Goal: Task Accomplishment & Management: Use online tool/utility

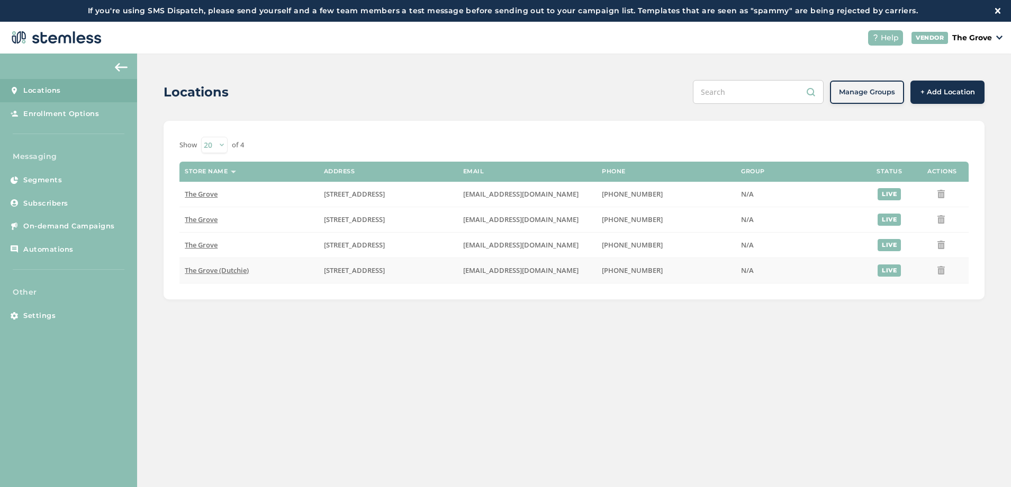
click at [208, 271] on span "The Grove (Dutchie)" at bounding box center [217, 270] width 64 height 10
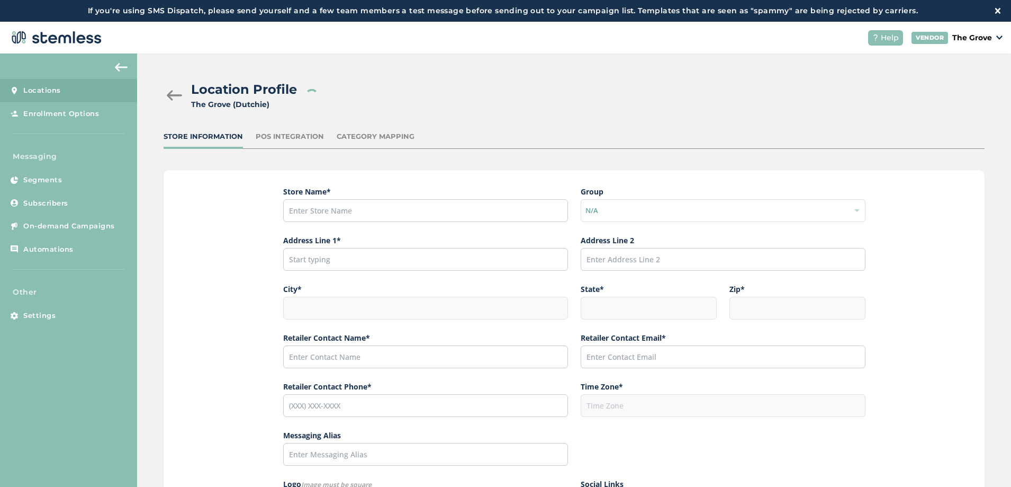
type input "The Grove (Dutchie)"
type input "[STREET_ADDRESS]"
type input "La Mesa"
type input "CA"
type input "91942"
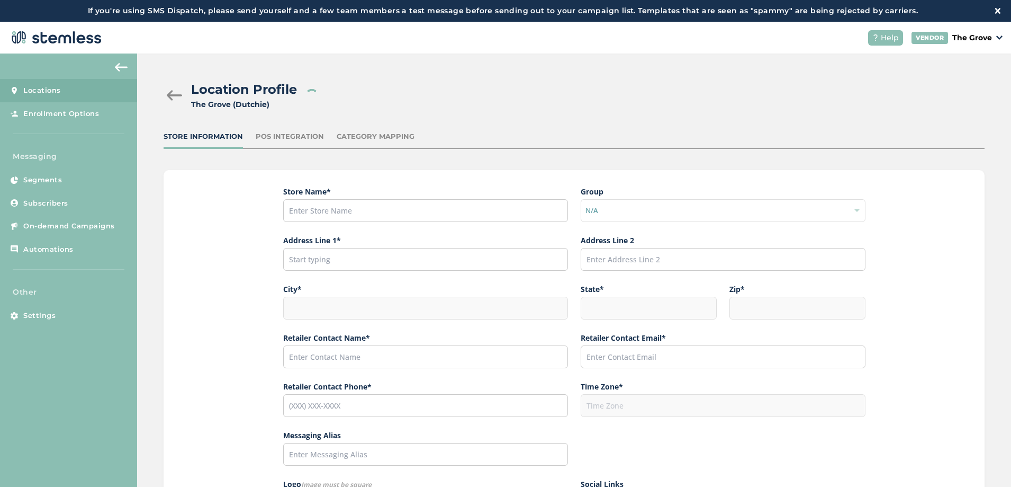
type input "[PERSON_NAME]"
type input "[EMAIL_ADDRESS][DOMAIN_NAME]"
type input "[PHONE_NUMBER]"
type input "America/Los_Angeles"
type input "The Grove"
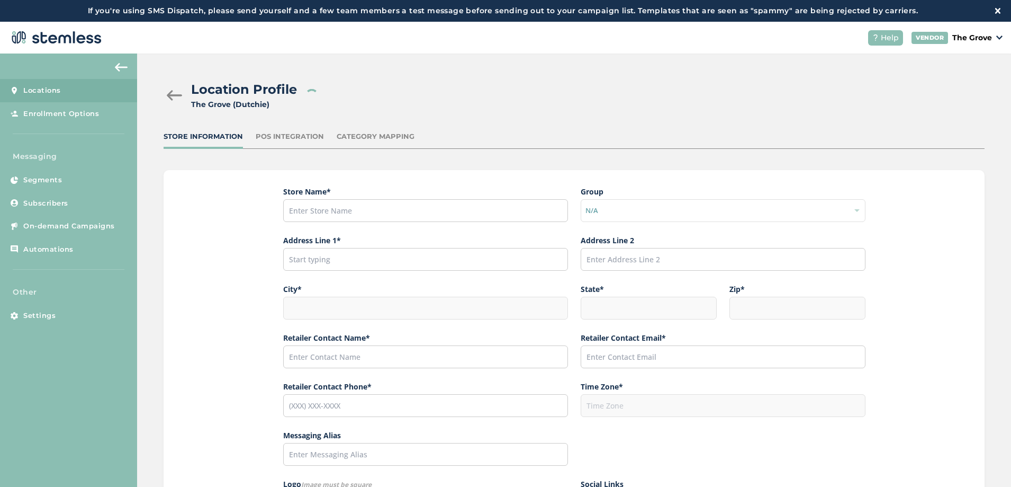
type input "[URL][DOMAIN_NAME][US_STATE]"
click at [293, 138] on div "POS Integration" at bounding box center [290, 136] width 68 height 11
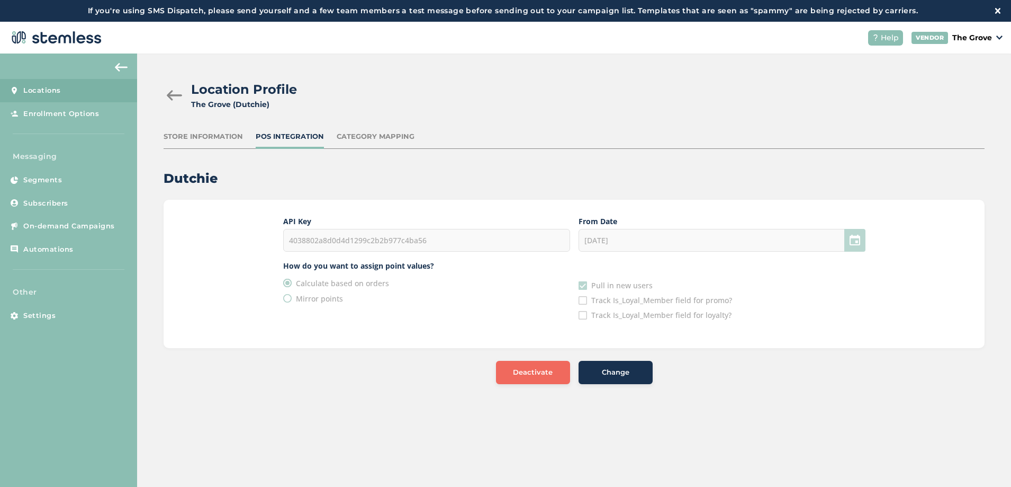
click at [395, 237] on div "4038802a8d0d4d1299c2b2b977c4ba56" at bounding box center [426, 240] width 287 height 23
click at [609, 242] on div "[DATE]" at bounding box center [722, 240] width 287 height 23
click at [623, 240] on div "[DATE]" at bounding box center [722, 240] width 287 height 23
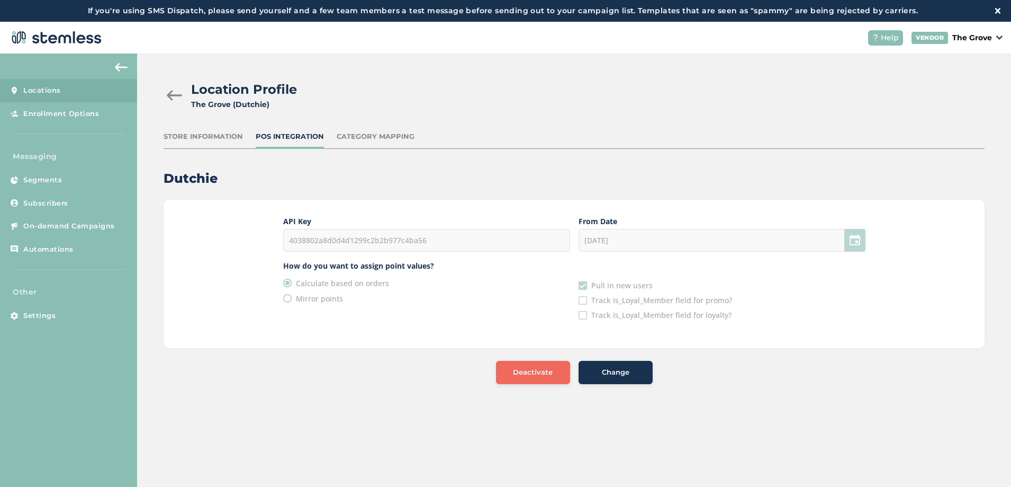
click at [623, 240] on div "[DATE]" at bounding box center [722, 240] width 287 height 23
drag, startPoint x: 631, startPoint y: 240, endPoint x: 574, endPoint y: 238, distance: 56.7
click at [574, 238] on div "API Key 4038802a8d0d4d1299c2b2b977c4ba56 From Date [DATE] How do you want to as…" at bounding box center [574, 267] width 582 height 104
drag, startPoint x: 945, startPoint y: 109, endPoint x: 931, endPoint y: 112, distance: 14.8
click at [945, 108] on div "Location Profile [GEOGRAPHIC_DATA] (Dutchie)" at bounding box center [570, 95] width 813 height 30
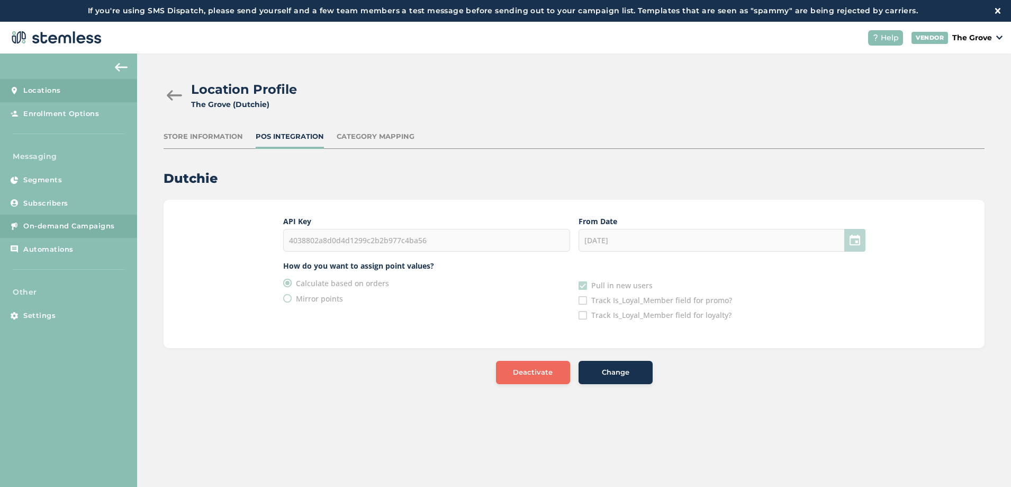
click at [71, 230] on span "On-demand Campaigns" at bounding box center [69, 226] width 92 height 11
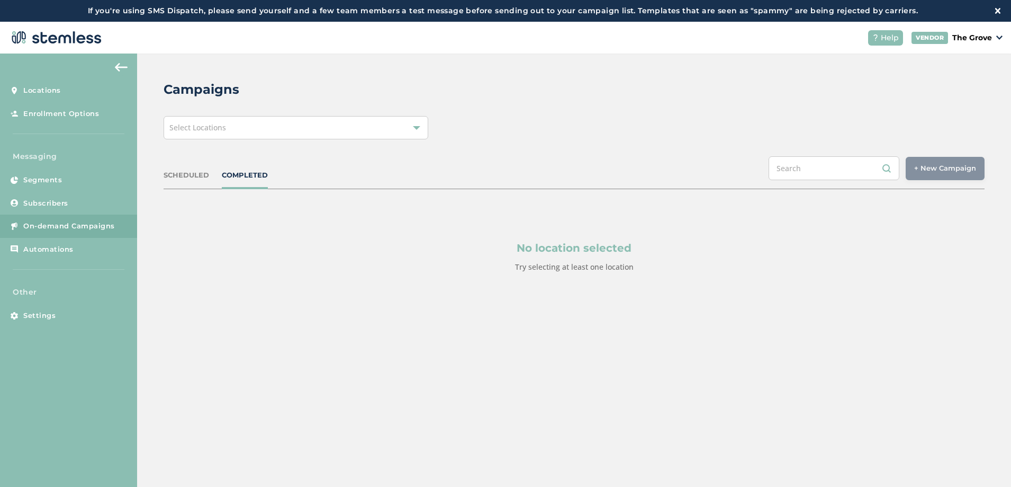
click at [338, 132] on div "Select Locations" at bounding box center [296, 127] width 265 height 23
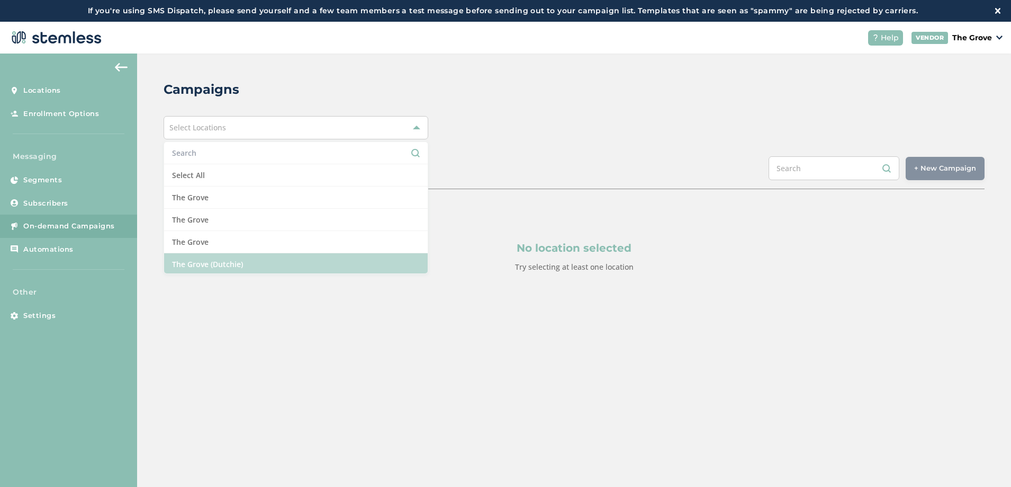
click at [240, 260] on li "The Grove (Dutchie)" at bounding box center [296, 264] width 264 height 22
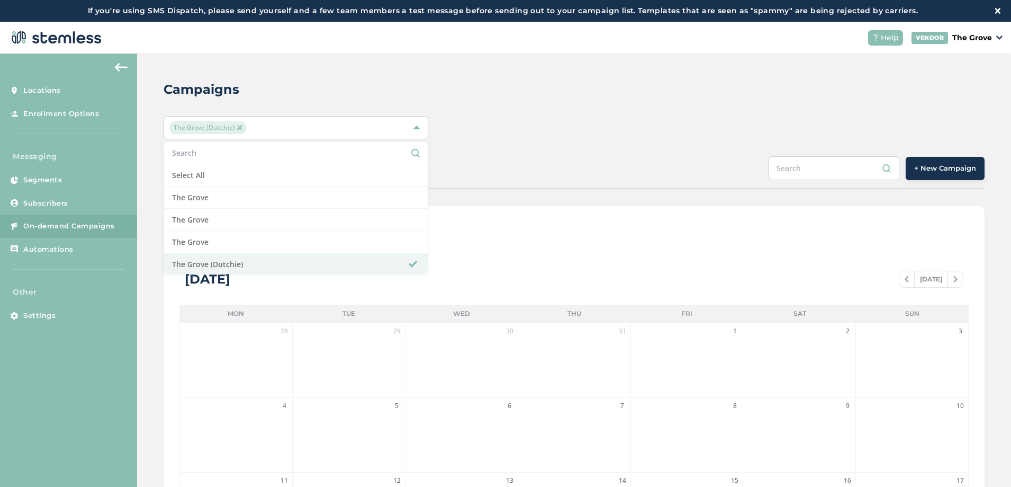
click at [660, 156] on div "SCHEDULED COMPLETED + New Campaign" at bounding box center [574, 172] width 821 height 33
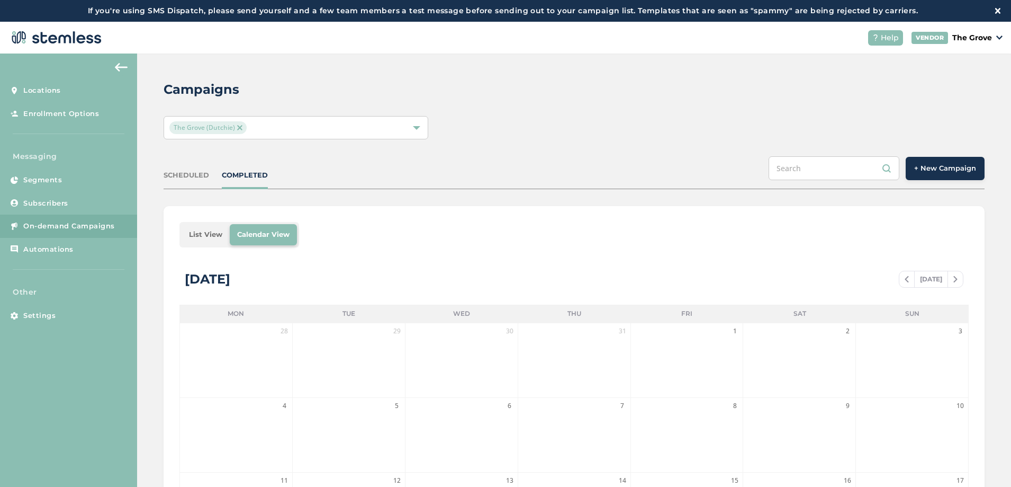
click at [932, 175] on button "+ New Campaign" at bounding box center [945, 168] width 79 height 23
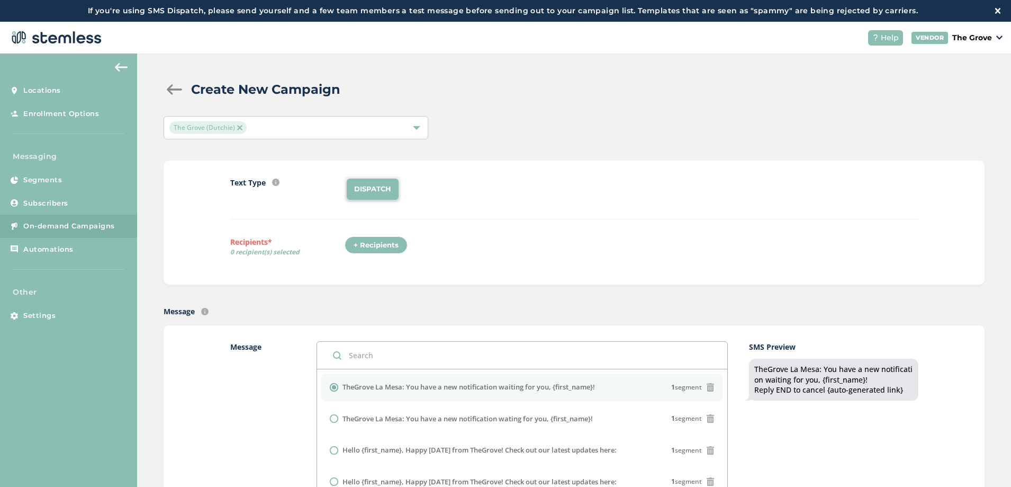
click at [368, 240] on div "+ Recipients" at bounding box center [376, 245] width 63 height 18
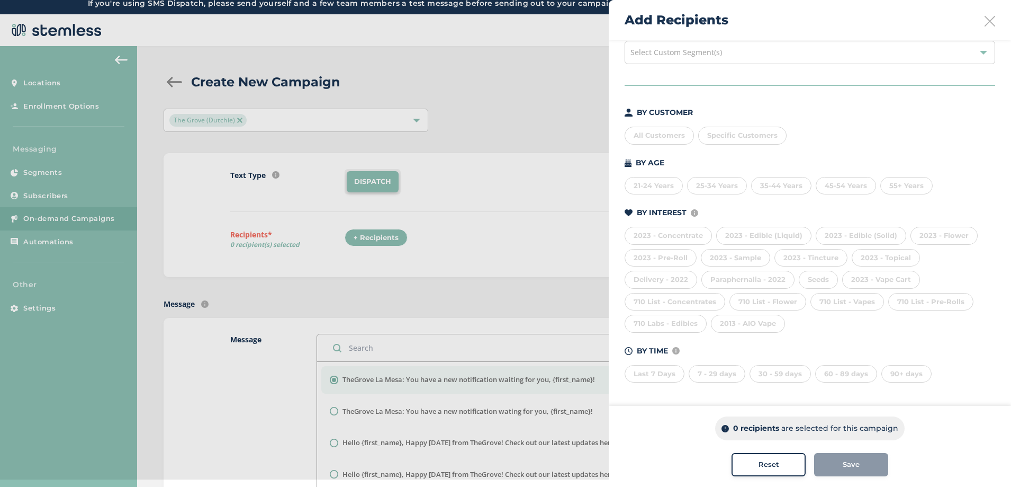
scroll to position [22, 0]
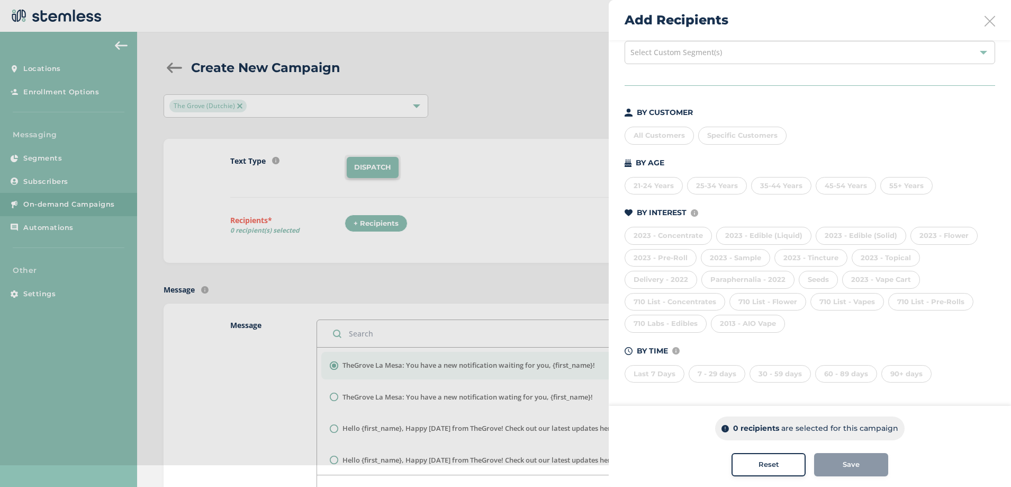
click at [906, 377] on div "90+ days" at bounding box center [906, 374] width 50 height 18
click at [904, 374] on div "90+ days" at bounding box center [906, 374] width 50 height 18
click at [869, 373] on div "60 - 89 days" at bounding box center [846, 374] width 62 height 18
click at [844, 375] on div "60 - 89 days" at bounding box center [846, 374] width 62 height 18
click at [986, 22] on icon at bounding box center [990, 21] width 11 height 11
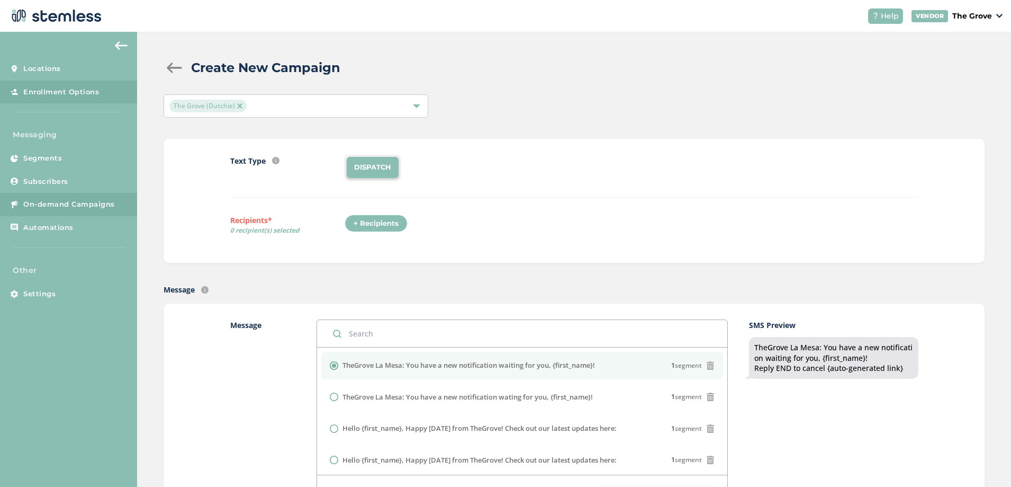
click at [66, 99] on link "Enrollment Options" at bounding box center [68, 91] width 137 height 23
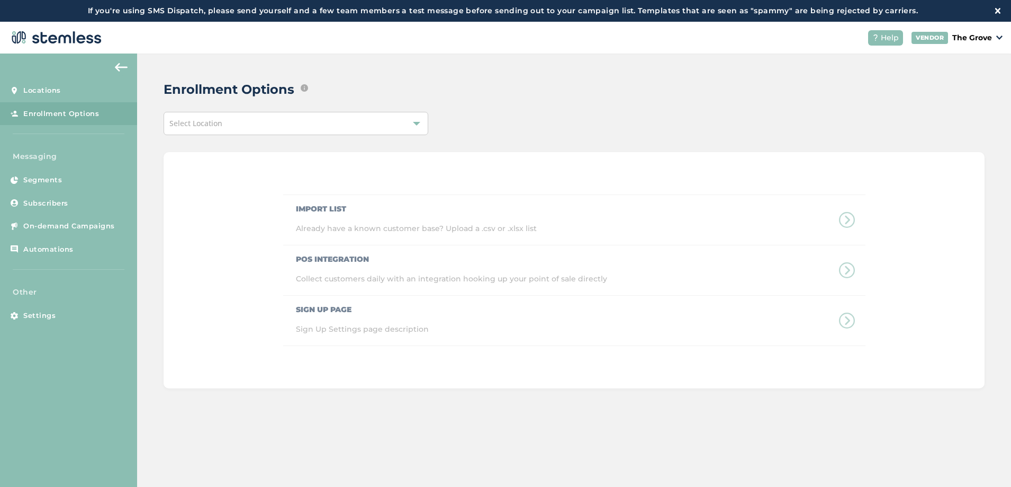
click at [313, 131] on div "Select Location" at bounding box center [296, 123] width 265 height 23
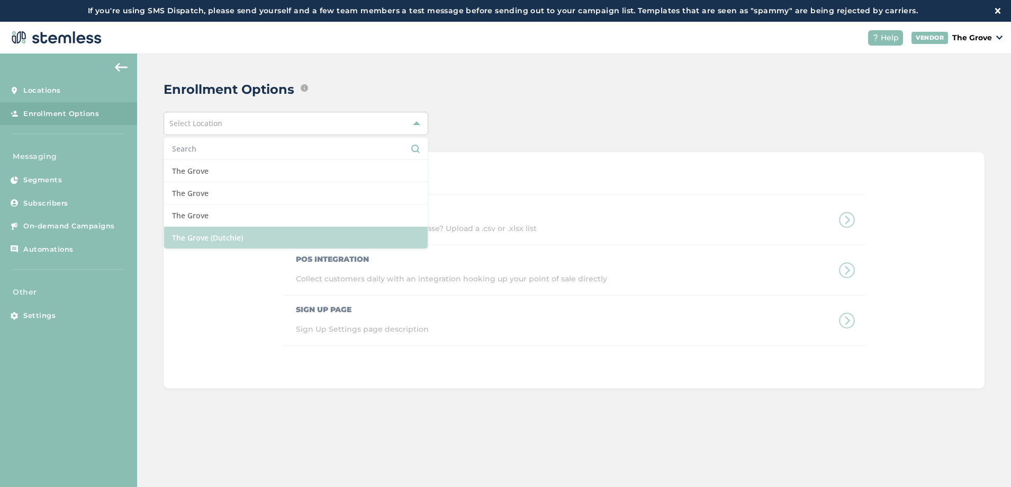
click at [196, 238] on li "The Grove (Dutchie)" at bounding box center [296, 238] width 264 height 22
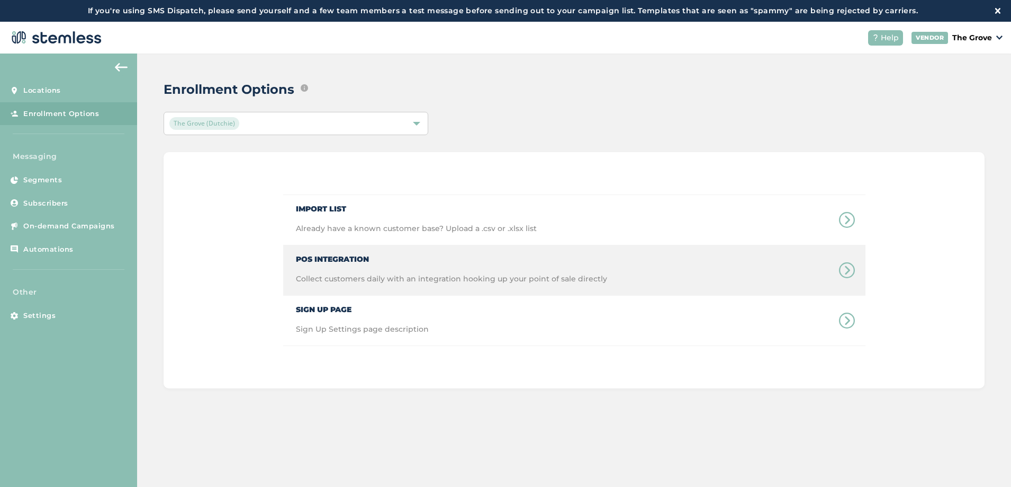
click at [325, 269] on div "POS Integration Collect customers daily with an integration hooking up your poi…" at bounding box center [445, 270] width 324 height 50
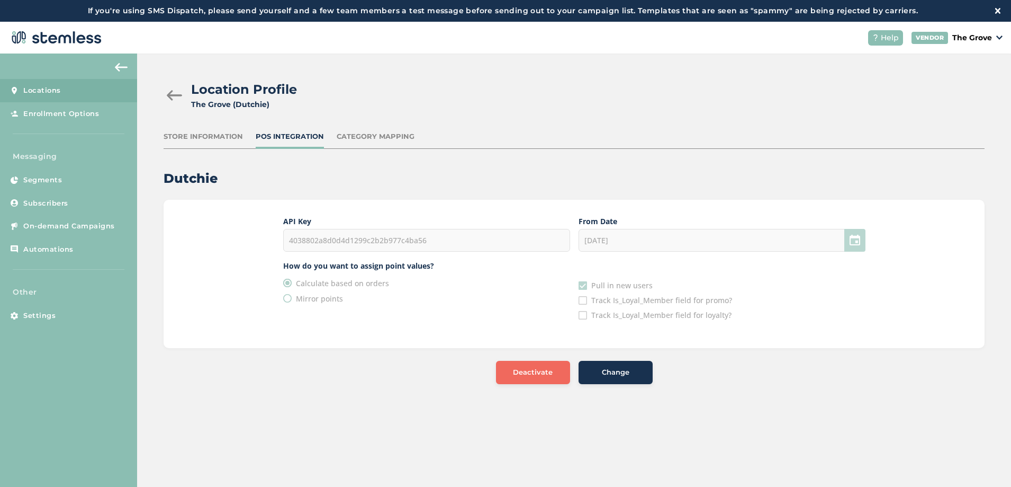
click at [622, 373] on span "Change" at bounding box center [616, 372] width 28 height 11
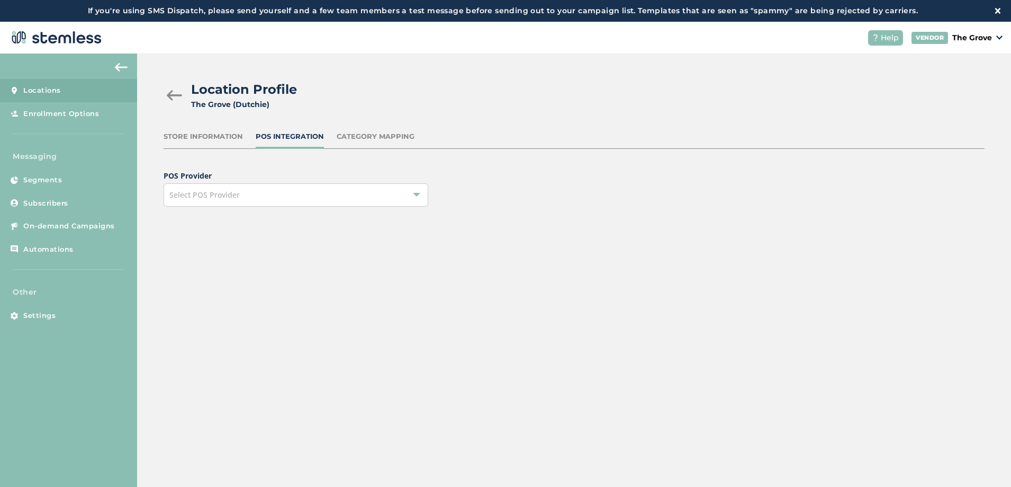
click at [294, 186] on div "Select POS Provider" at bounding box center [296, 194] width 265 height 23
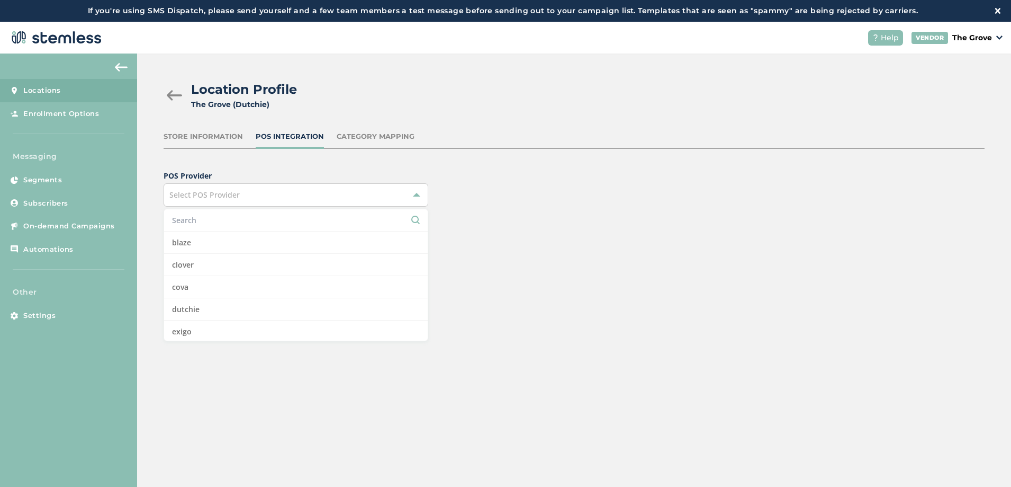
click at [203, 218] on input "text" at bounding box center [296, 219] width 248 height 11
click at [222, 141] on div "Store Information" at bounding box center [203, 136] width 79 height 11
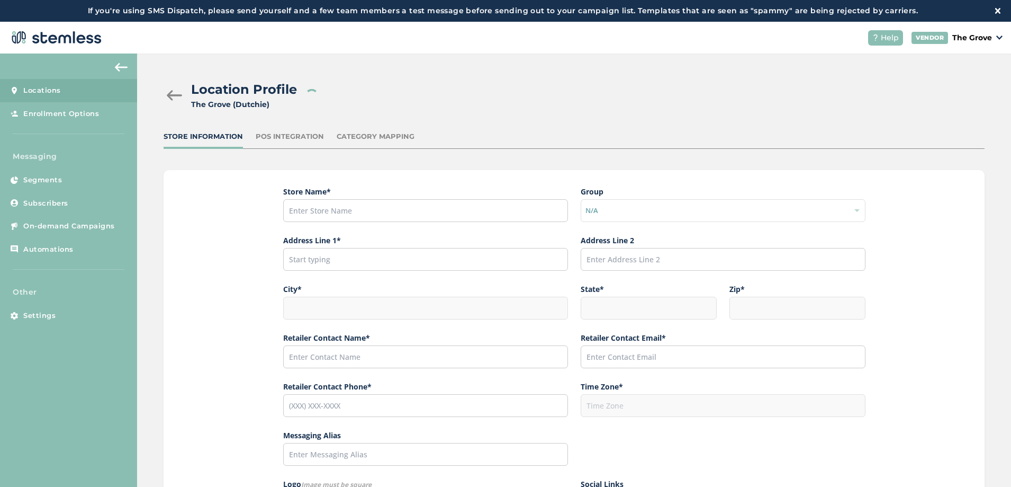
click at [278, 137] on div "POS Integration" at bounding box center [290, 136] width 68 height 11
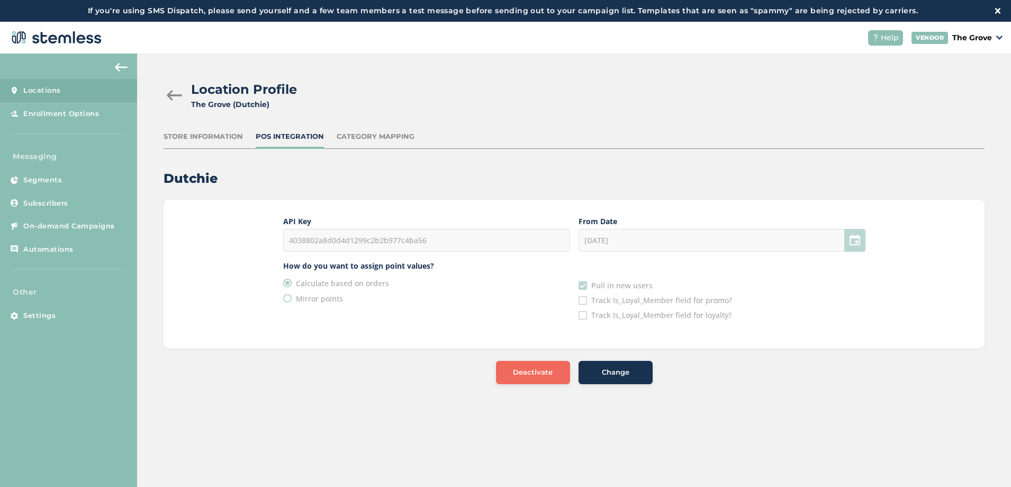
click at [619, 368] on span "Change" at bounding box center [616, 372] width 28 height 11
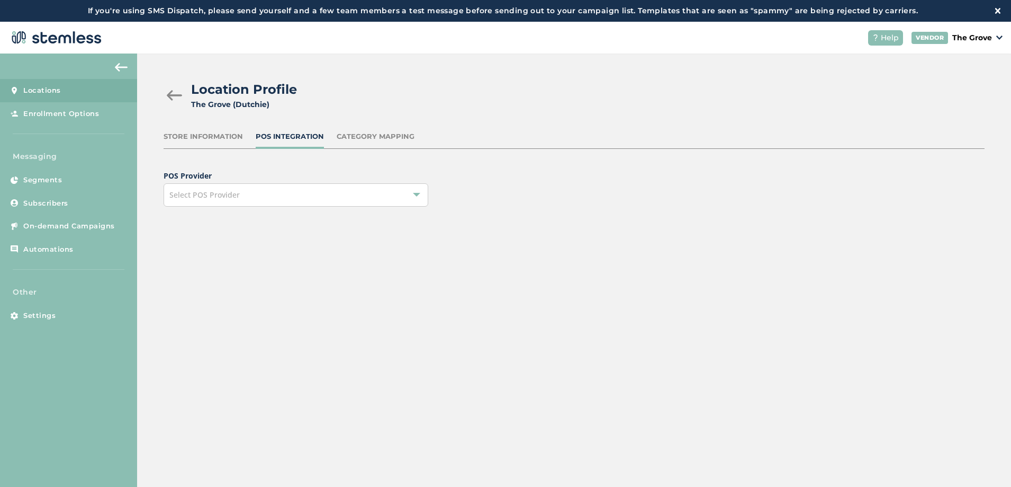
click at [332, 203] on div "Select POS Provider" at bounding box center [296, 194] width 265 height 23
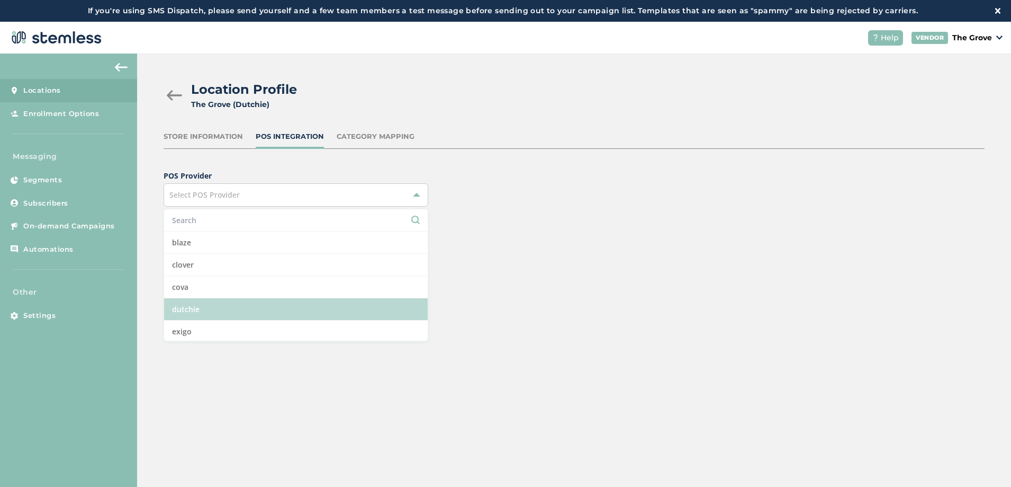
click at [197, 305] on li "dutchie" at bounding box center [296, 309] width 264 height 22
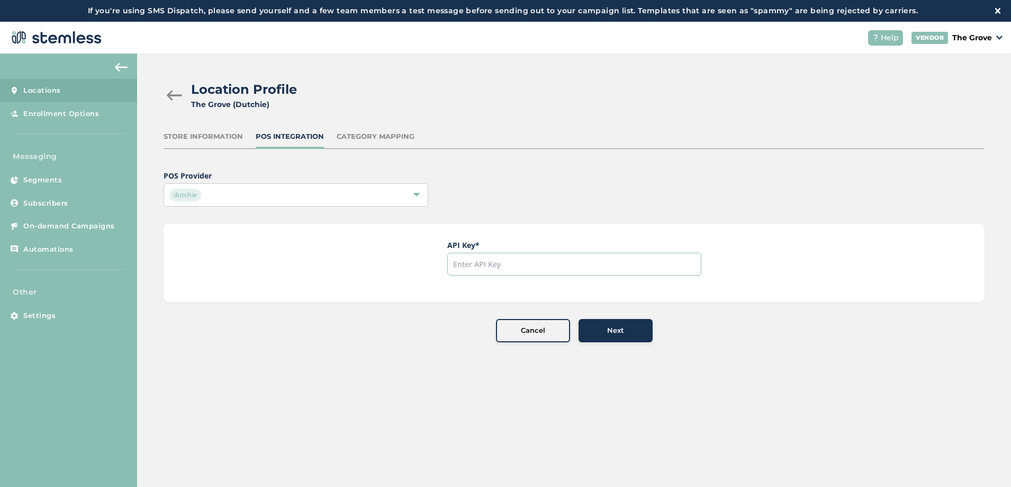
click at [472, 267] on input "text" at bounding box center [574, 264] width 254 height 23
click at [483, 264] on input "text" at bounding box center [574, 264] width 254 height 23
paste input "4038802a8d0d4d1299c2b2b977c4ba56"
type input "4038802a8d0d4d1299c2b2b977c4ba56"
click at [602, 328] on div "Next" at bounding box center [615, 330] width 57 height 11
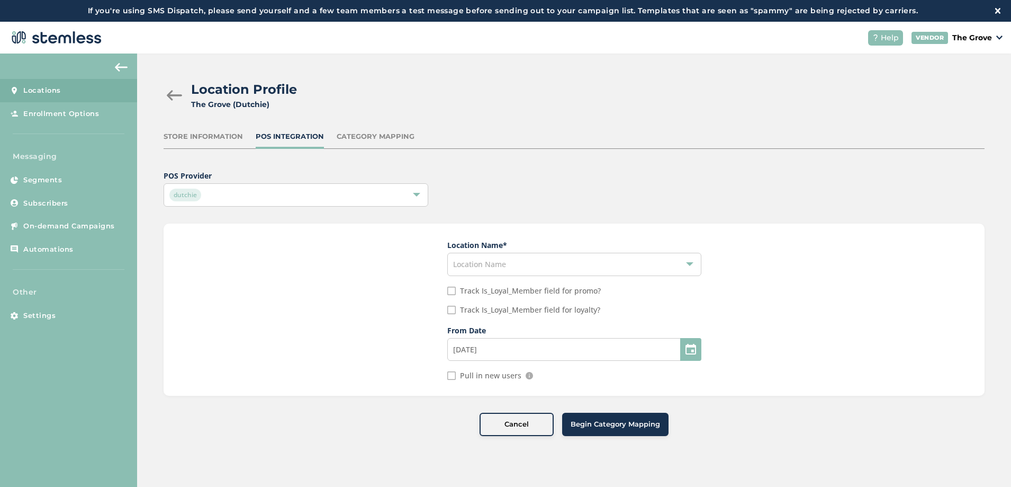
click at [517, 268] on div "Location Name" at bounding box center [574, 264] width 254 height 23
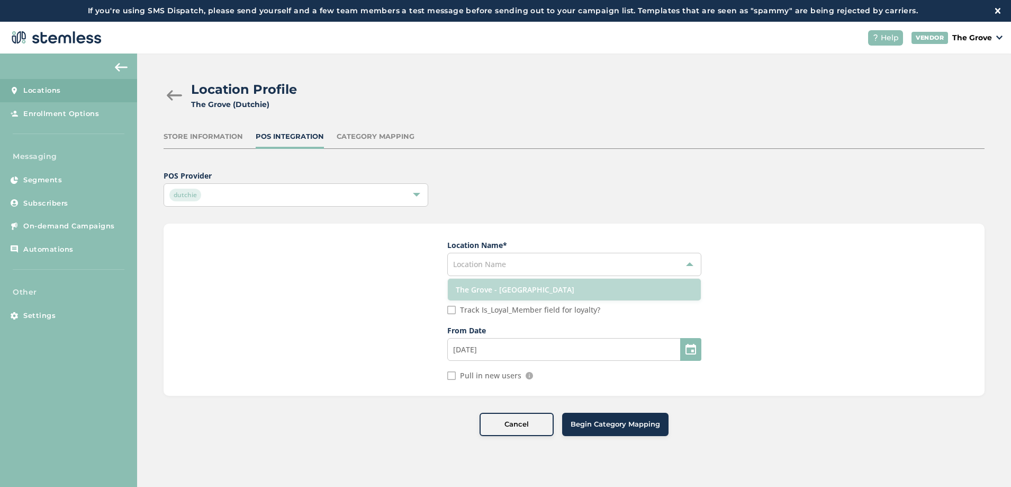
click at [506, 287] on li "The Grove - [GEOGRAPHIC_DATA]" at bounding box center [574, 289] width 253 height 22
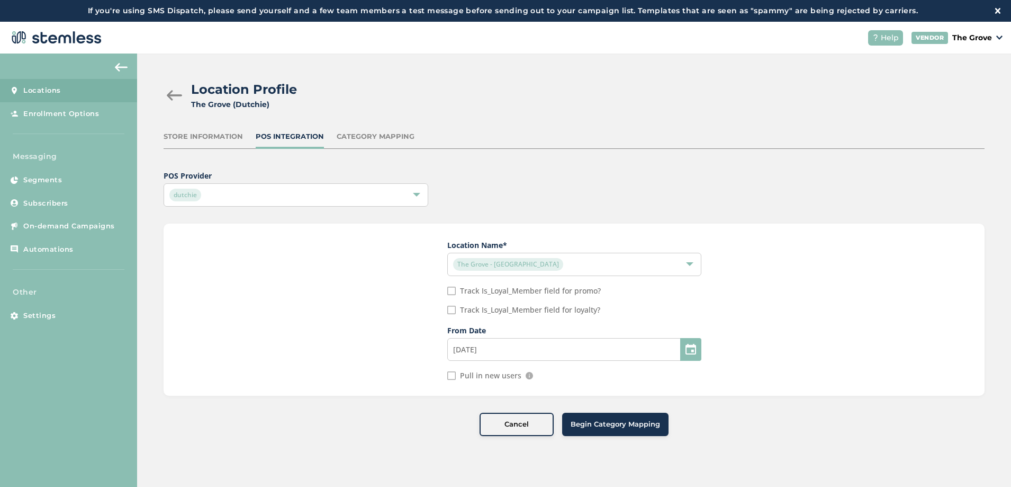
click at [453, 374] on input "Pull in new users" at bounding box center [451, 375] width 8 height 8
checkbox input "true"
click at [493, 346] on input "[DATE]" at bounding box center [574, 349] width 254 height 23
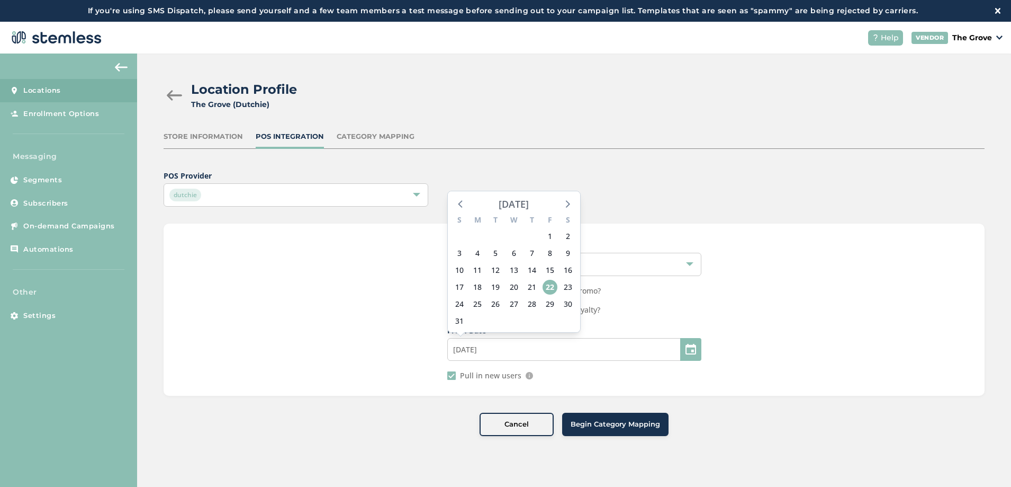
click at [526, 206] on div "[DATE]" at bounding box center [514, 203] width 30 height 15
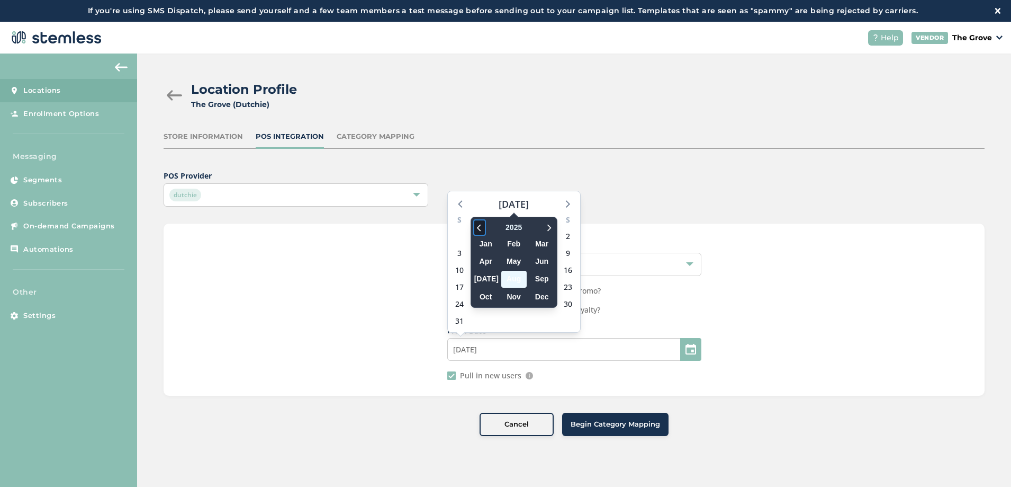
click at [483, 228] on icon at bounding box center [479, 227] width 11 height 13
click at [539, 258] on span "Jun" at bounding box center [541, 261] width 25 height 16
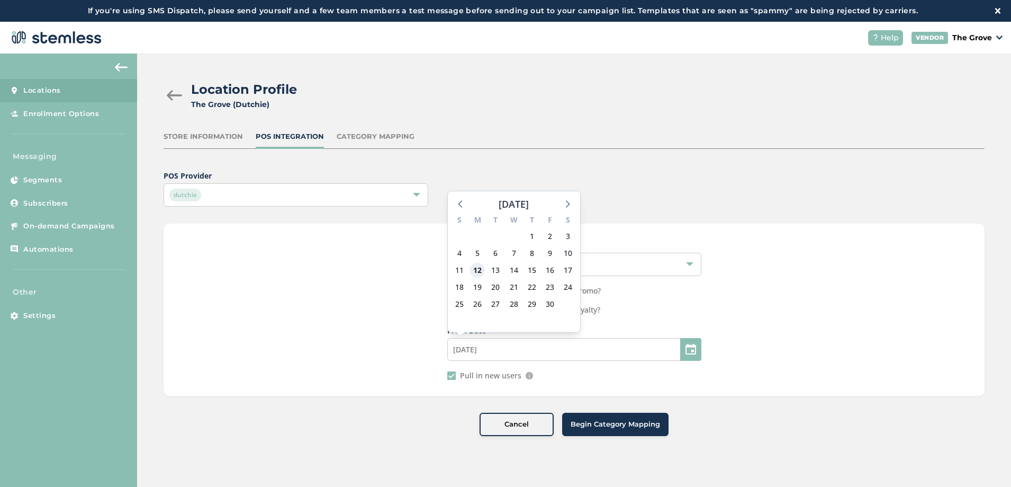
click at [478, 268] on span "12" at bounding box center [477, 270] width 15 height 15
type input "[DATE]"
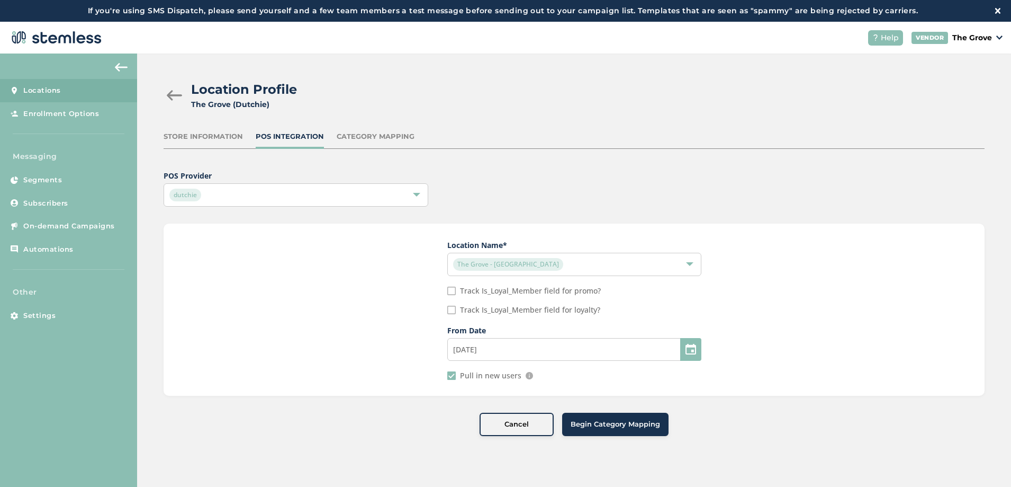
click at [376, 139] on div "Category Mapping" at bounding box center [376, 136] width 78 height 11
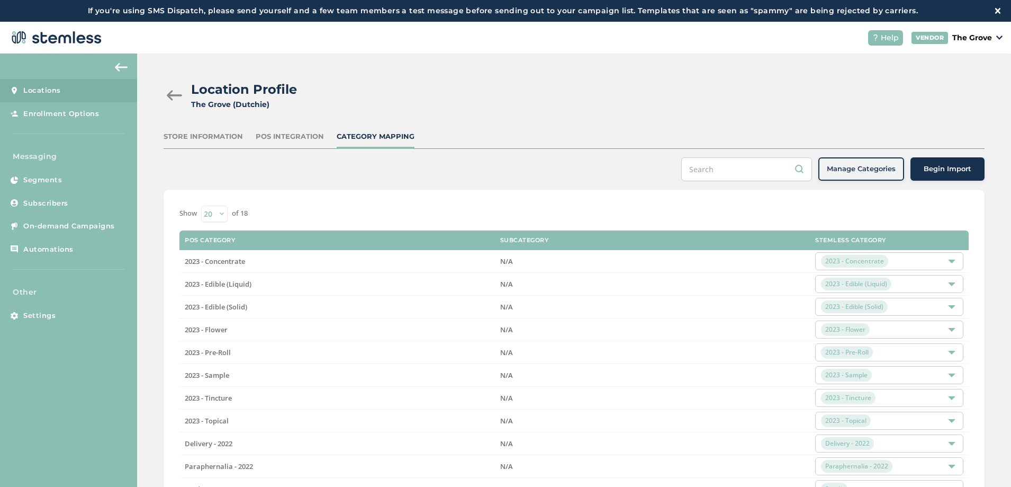
click at [291, 139] on div "POS Integration" at bounding box center [290, 136] width 68 height 11
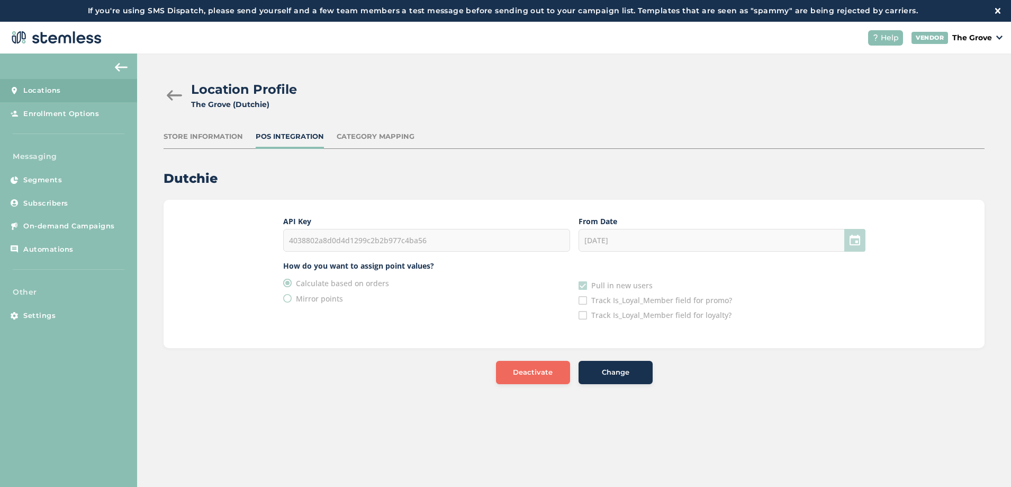
click at [609, 370] on span "Change" at bounding box center [616, 372] width 28 height 11
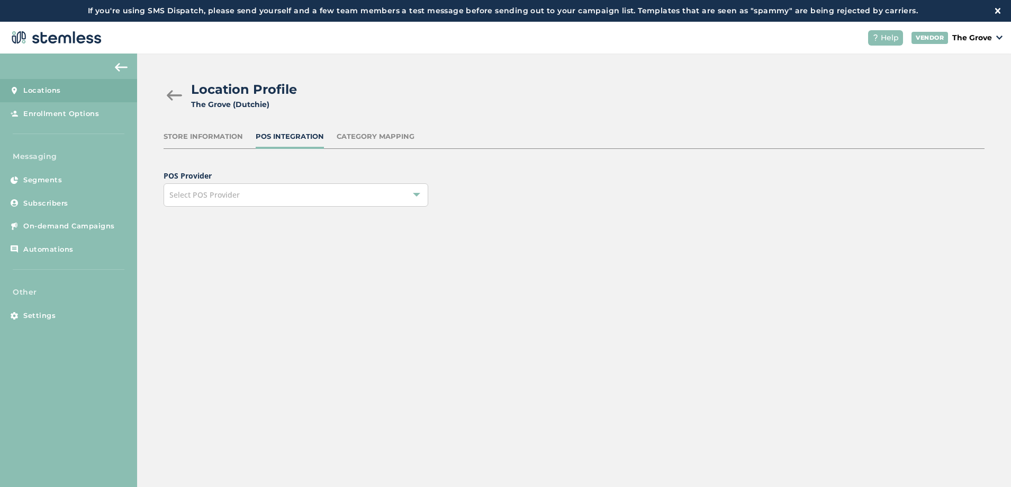
click at [373, 194] on div "Select POS Provider" at bounding box center [296, 194] width 265 height 23
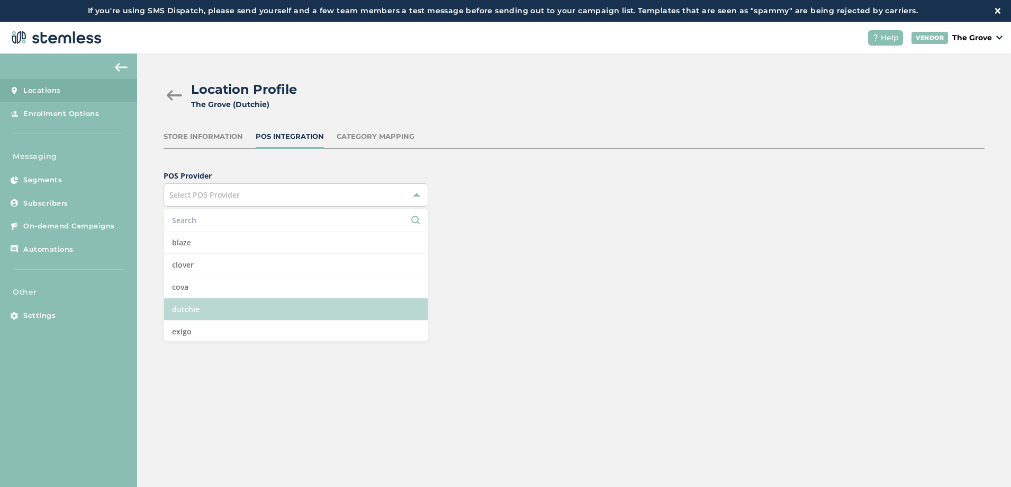
click at [203, 308] on li "dutchie" at bounding box center [296, 309] width 264 height 22
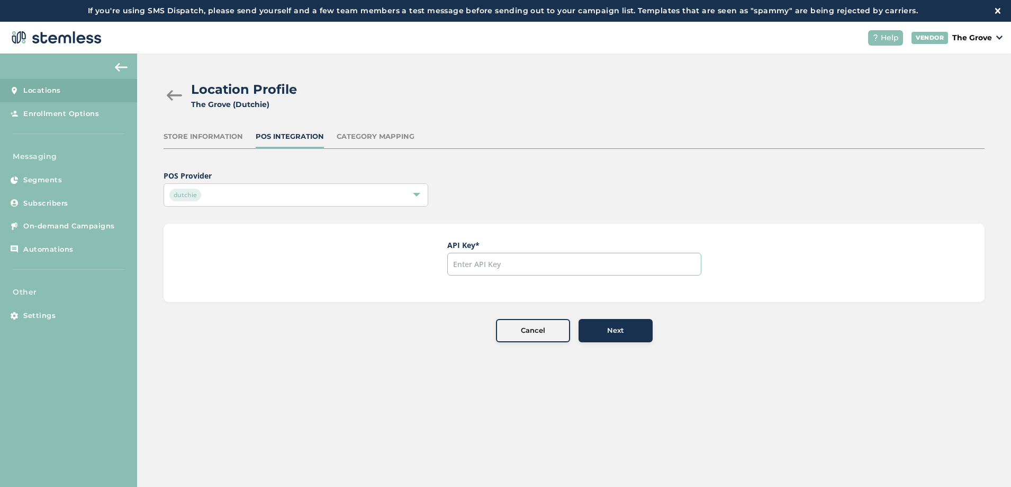
click at [484, 257] on input "text" at bounding box center [574, 264] width 254 height 23
paste input "4038802a8d0d4d1299c2b2b977c4ba56"
type input "4038802a8d0d4d1299c2b2b977c4ba56"
click at [608, 336] on button "Next" at bounding box center [616, 330] width 74 height 23
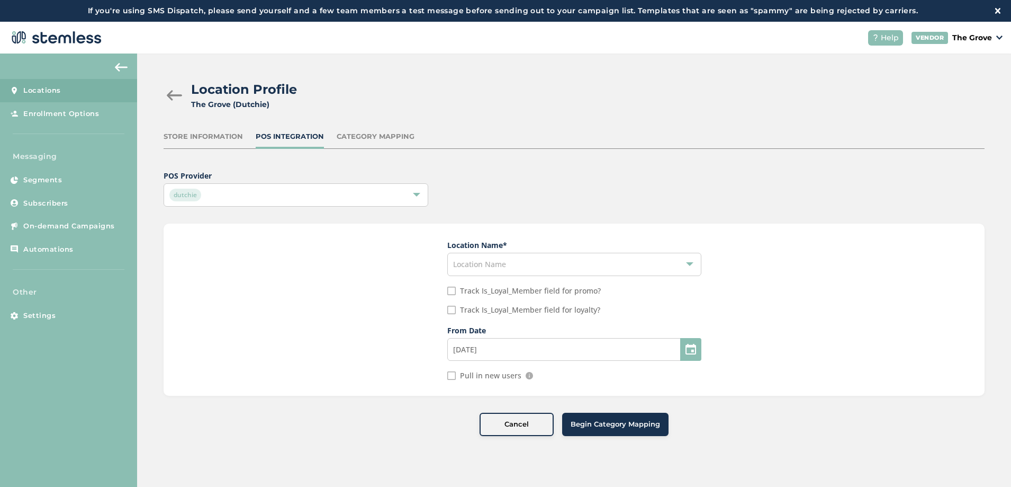
click at [470, 265] on span "Location Name" at bounding box center [479, 264] width 53 height 10
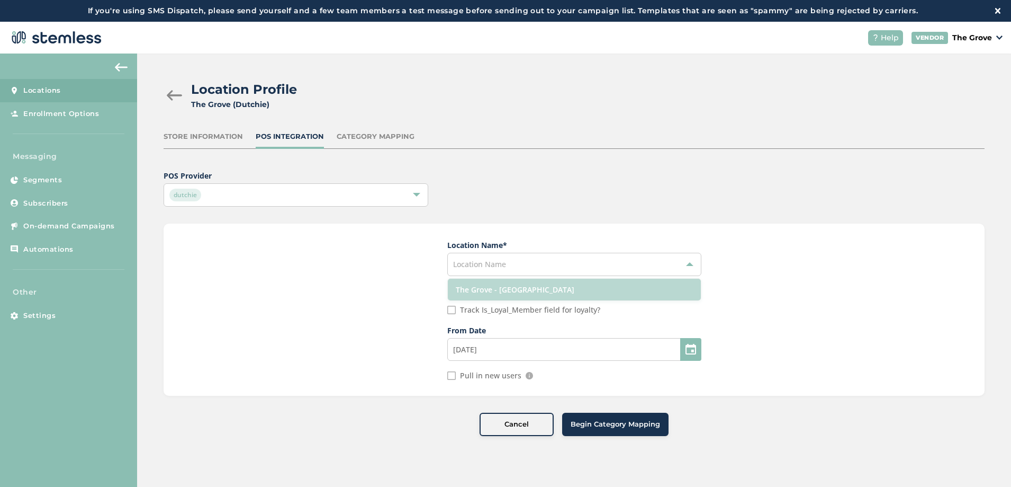
click at [480, 290] on li "The Grove - [GEOGRAPHIC_DATA]" at bounding box center [574, 289] width 253 height 22
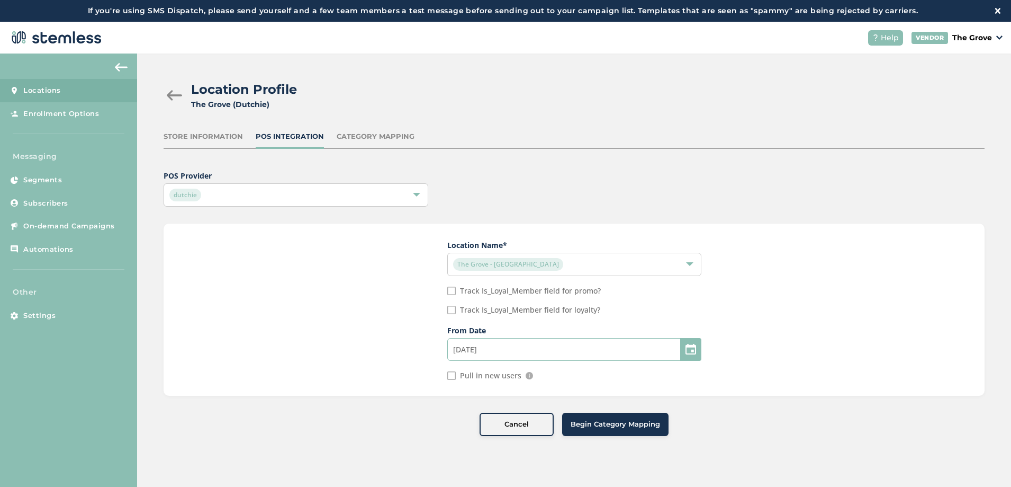
click at [469, 353] on input "[DATE]" at bounding box center [574, 349] width 254 height 23
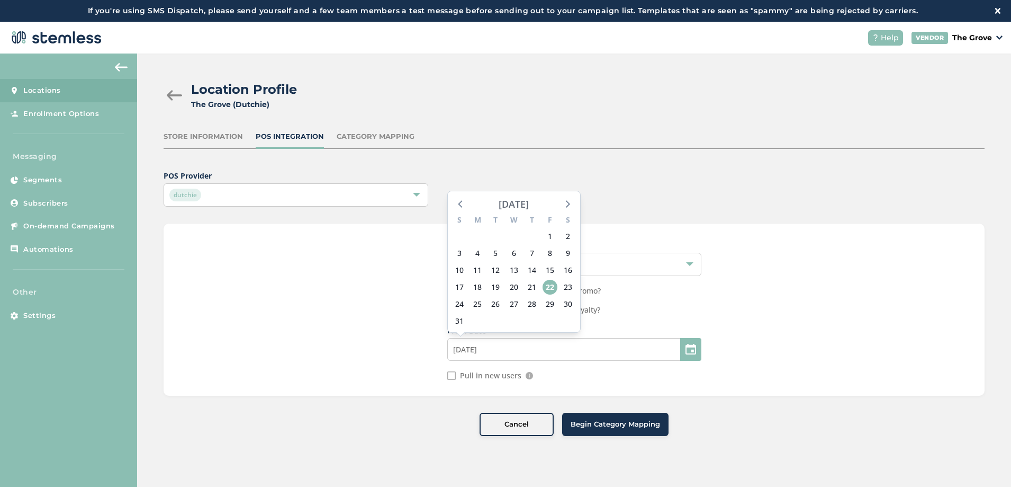
click at [502, 205] on div "[DATE]" at bounding box center [514, 203] width 30 height 15
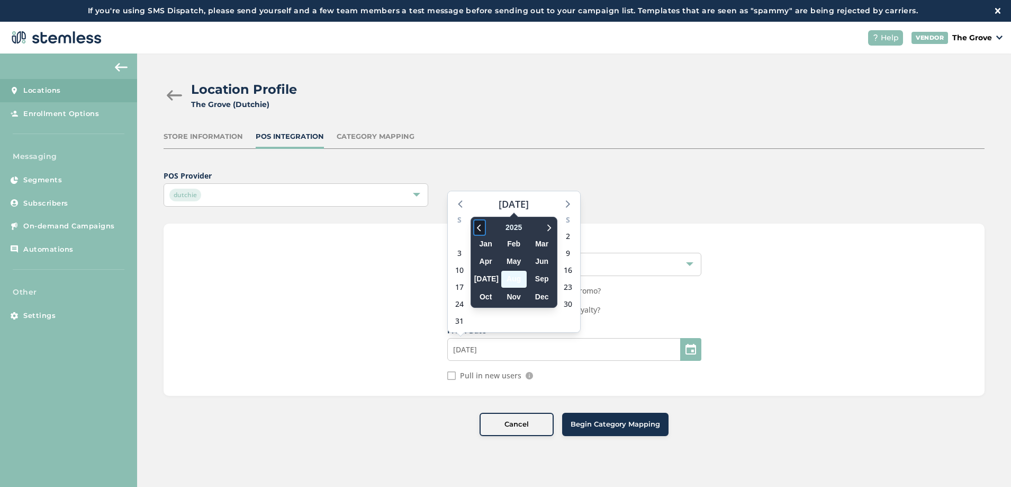
click at [479, 228] on icon at bounding box center [479, 227] width 11 height 13
click at [538, 264] on span "Jun" at bounding box center [541, 261] width 25 height 16
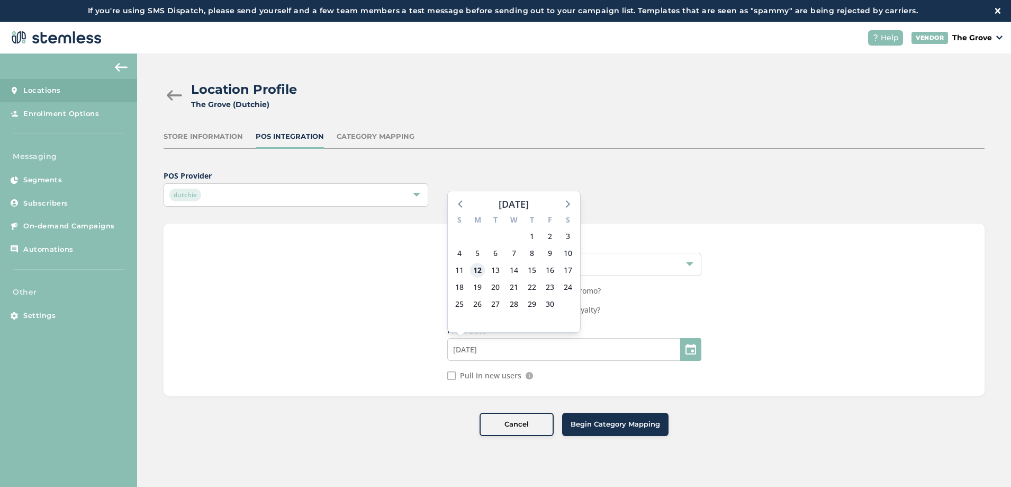
click at [477, 269] on span "12" at bounding box center [477, 270] width 15 height 15
type input "[DATE]"
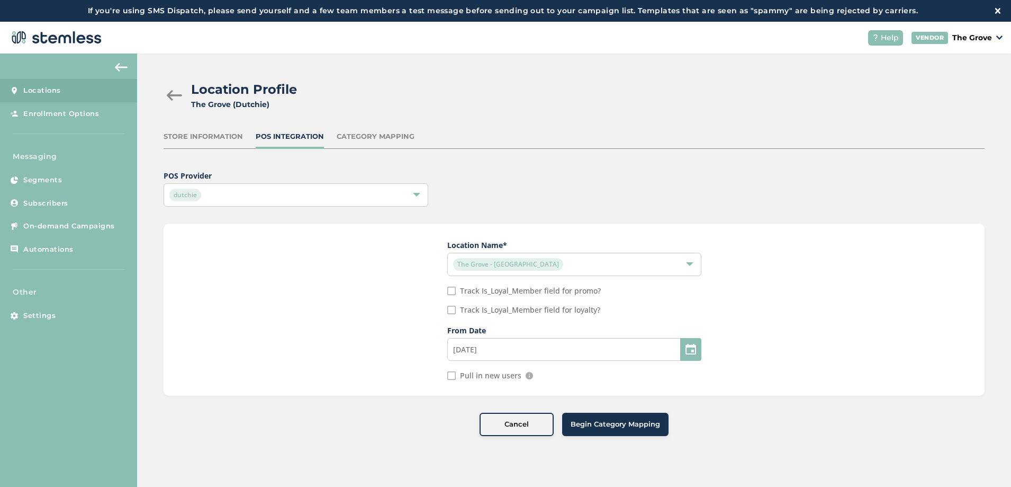
click at [450, 378] on input "Pull in new users" at bounding box center [451, 375] width 8 height 8
checkbox input "true"
click at [389, 435] on div "Cancel Begin Category Mapping" at bounding box center [574, 423] width 821 height 23
click at [617, 425] on span "Begin Category Mapping" at bounding box center [615, 424] width 89 height 11
type input "[DATE]"
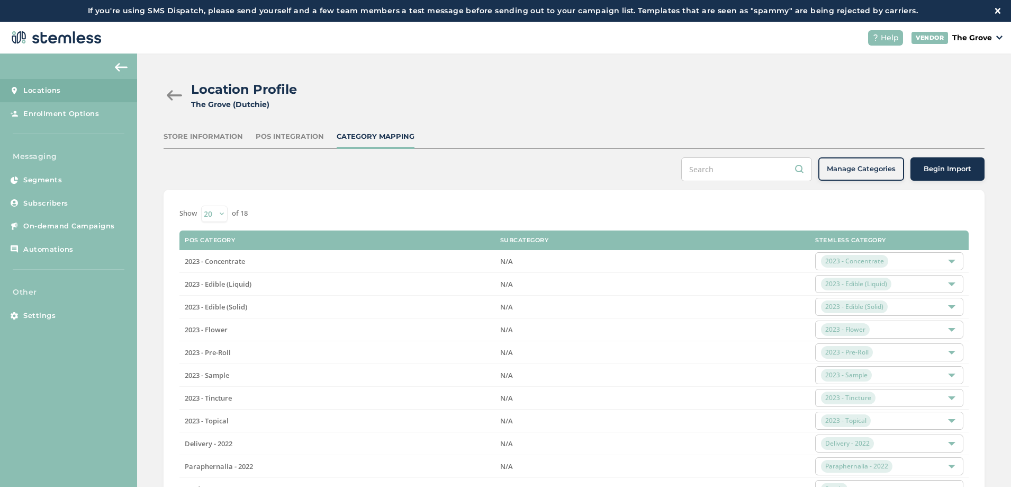
click at [922, 134] on div "Store Information POS Integration Category Mapping" at bounding box center [574, 139] width 821 height 17
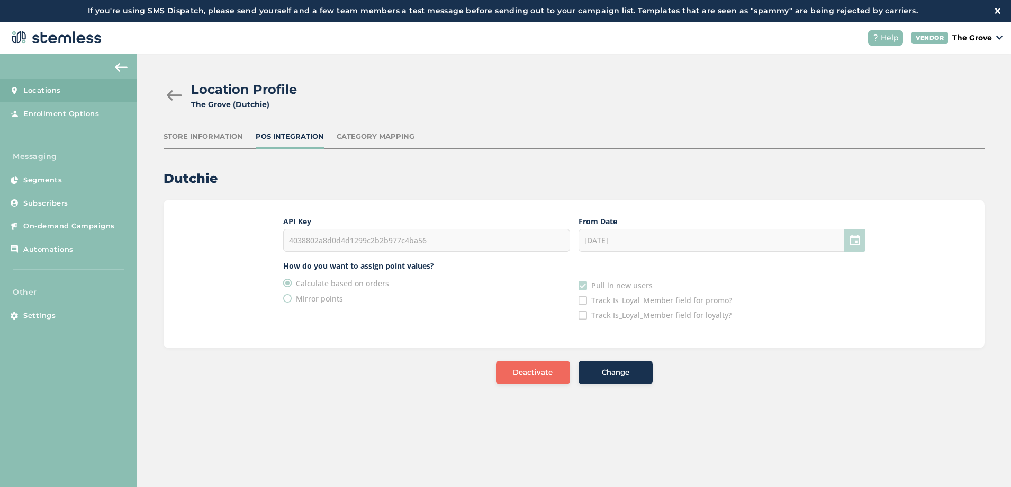
click at [618, 377] on span "Change" at bounding box center [616, 372] width 28 height 11
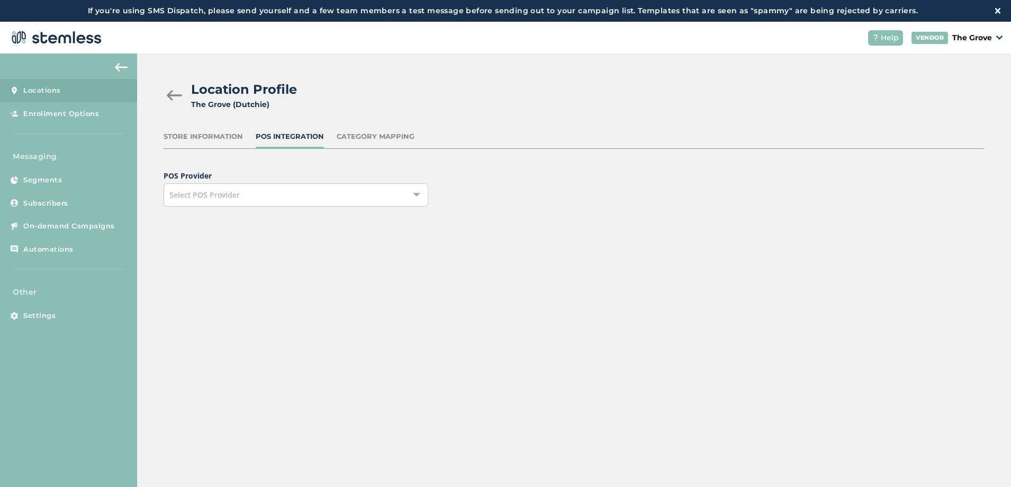
click at [341, 201] on div "Select POS Provider" at bounding box center [296, 194] width 265 height 23
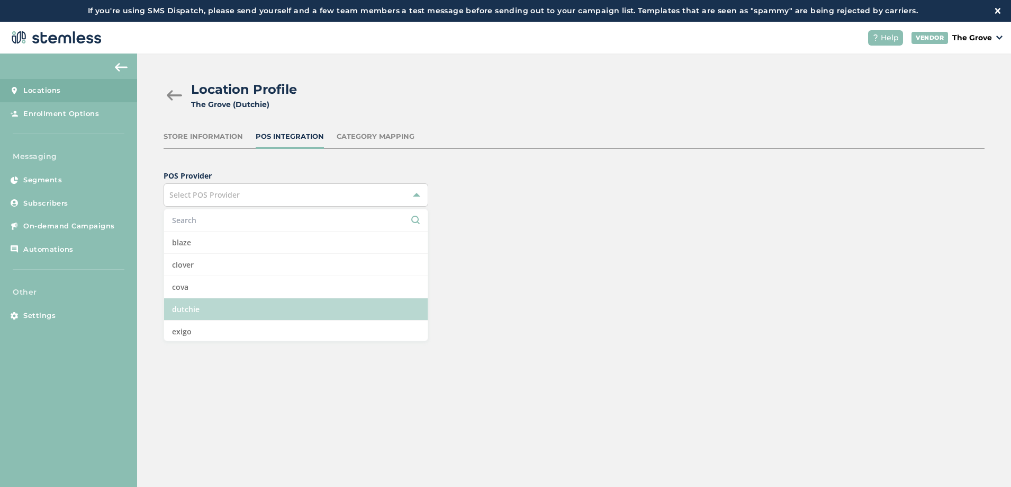
click at [196, 309] on li "dutchie" at bounding box center [296, 309] width 264 height 22
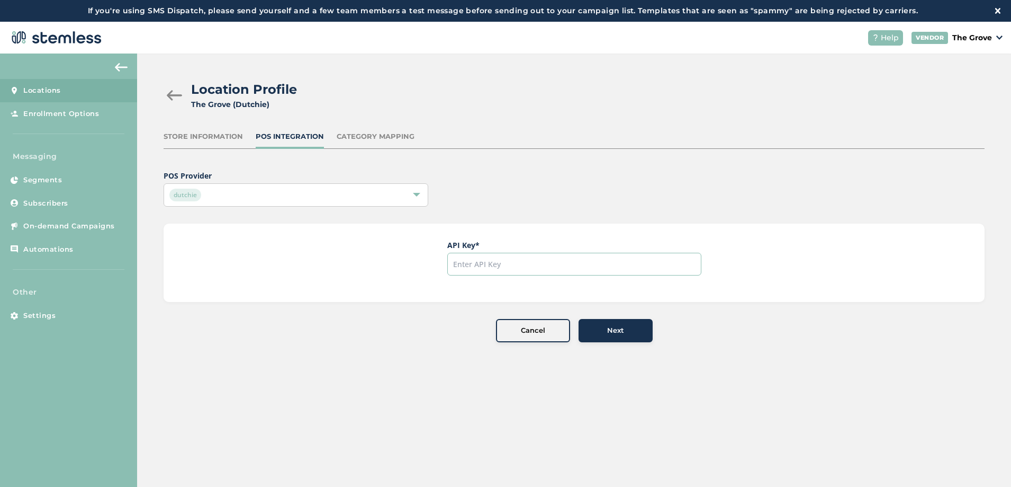
click at [492, 260] on input "text" at bounding box center [574, 264] width 254 height 23
paste input "4038802a8d0d4d1299c2b2b977c4ba56"
type input "4038802a8d0d4d1299c2b2b977c4ba56"
click at [643, 332] on div "Next" at bounding box center [615, 330] width 57 height 11
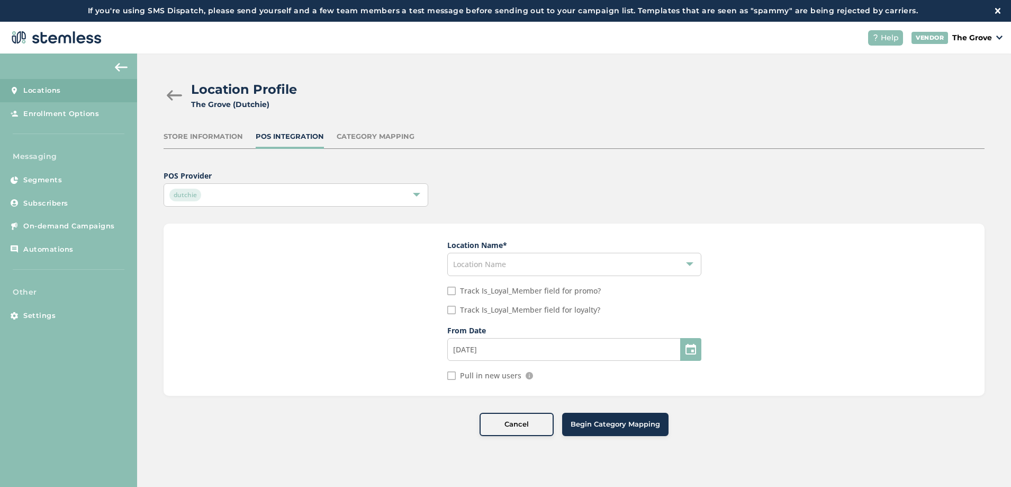
click at [480, 264] on span "Location Name" at bounding box center [479, 264] width 53 height 10
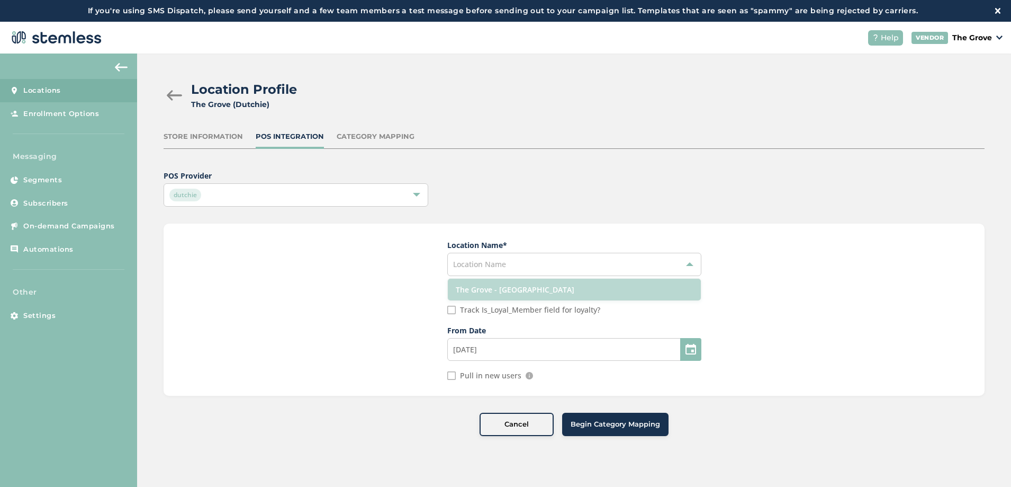
click at [476, 292] on li "The Grove - [GEOGRAPHIC_DATA]" at bounding box center [574, 289] width 253 height 22
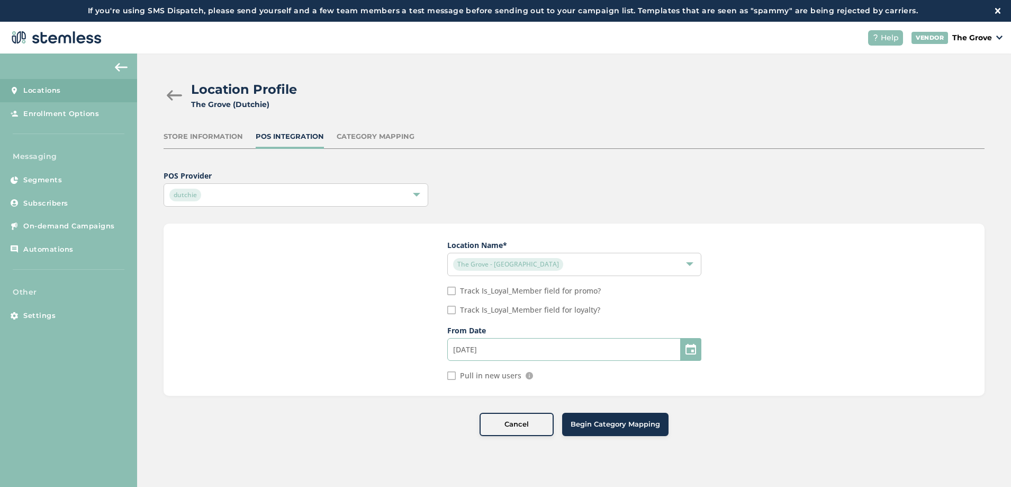
click at [495, 351] on input "[DATE]" at bounding box center [574, 349] width 254 height 23
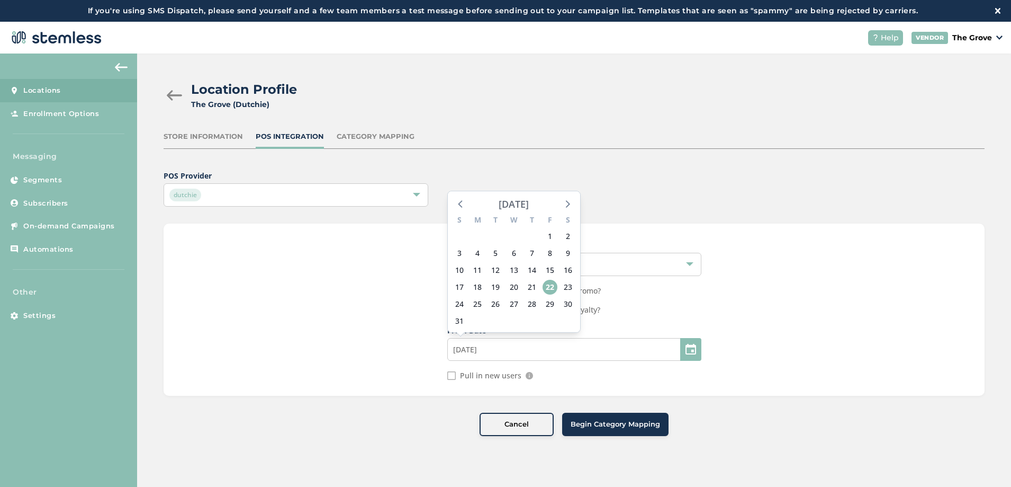
click at [499, 200] on div "[DATE]" at bounding box center [514, 203] width 30 height 15
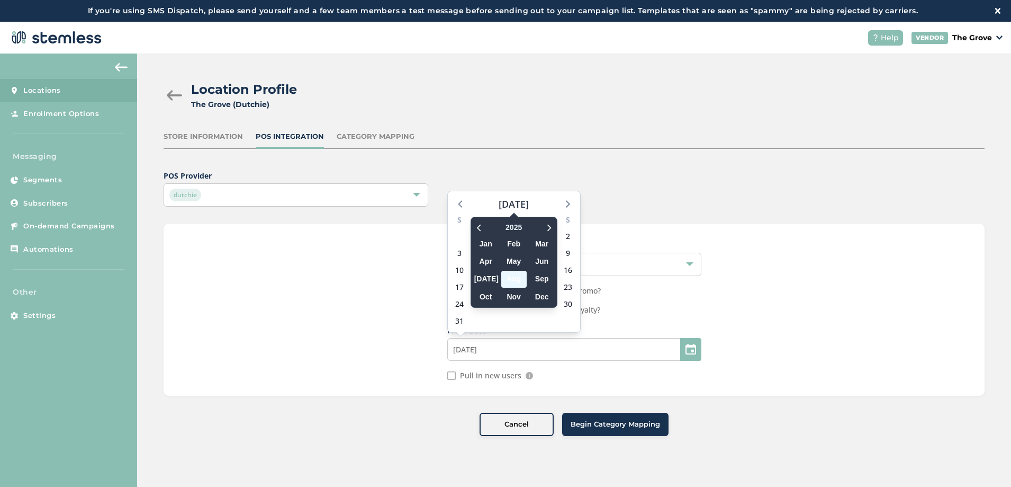
click at [480, 218] on div "[DATE] Feb Mar Apr May Jun [DATE] Aug Sep Oct Nov Dec" at bounding box center [514, 262] width 87 height 91
click at [480, 228] on icon at bounding box center [479, 227] width 11 height 13
click at [538, 262] on span "Jun" at bounding box center [541, 261] width 25 height 16
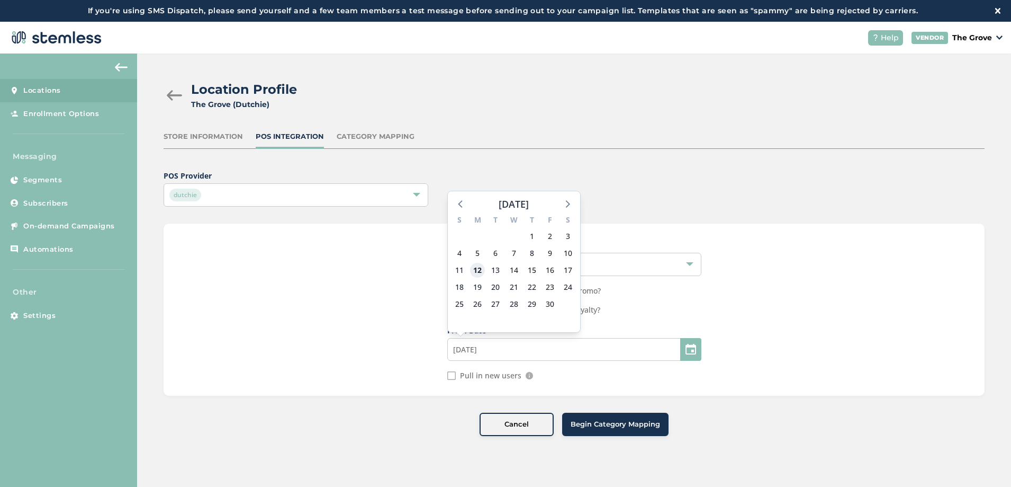
click at [478, 267] on span "12" at bounding box center [477, 270] width 15 height 15
type input "[DATE]"
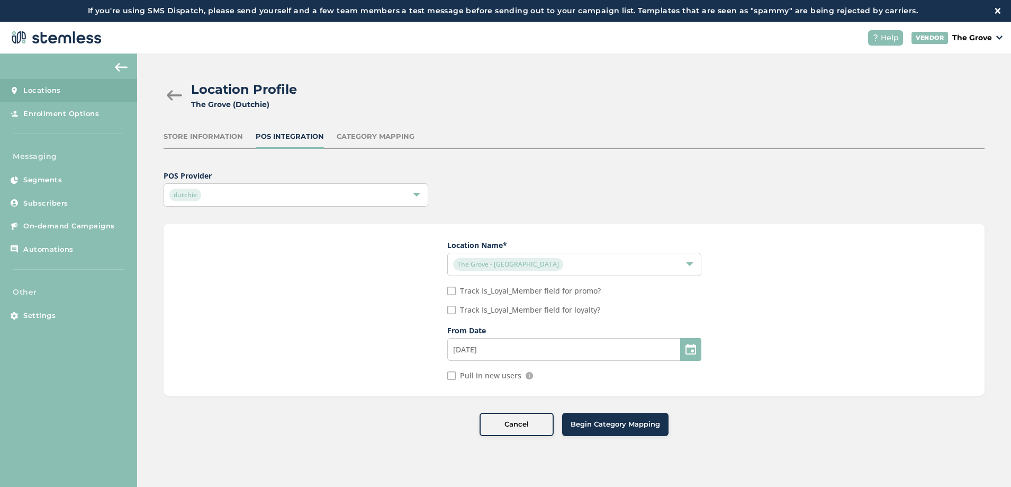
click at [451, 380] on div "Location Name * [GEOGRAPHIC_DATA] - [GEOGRAPHIC_DATA] Track Is_Loyal_Member fie…" at bounding box center [574, 309] width 821 height 172
click at [452, 376] on input "Pull in new users" at bounding box center [451, 375] width 8 height 8
checkbox input "true"
click at [613, 438] on div "Location Profile [GEOGRAPHIC_DATA] (Dutchie) Store Information POS Integration …" at bounding box center [574, 257] width 874 height 409
click at [612, 429] on button "Begin Category Mapping" at bounding box center [615, 423] width 106 height 23
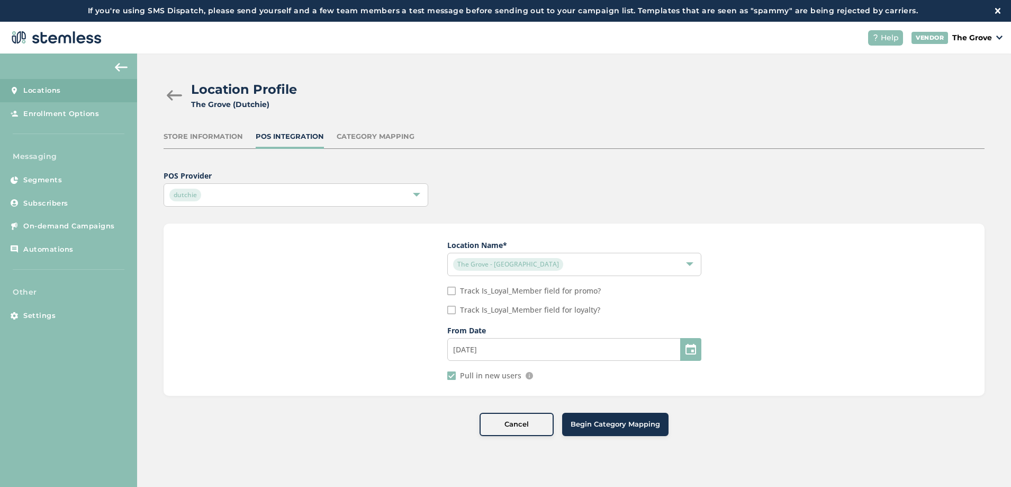
type input "[DATE]"
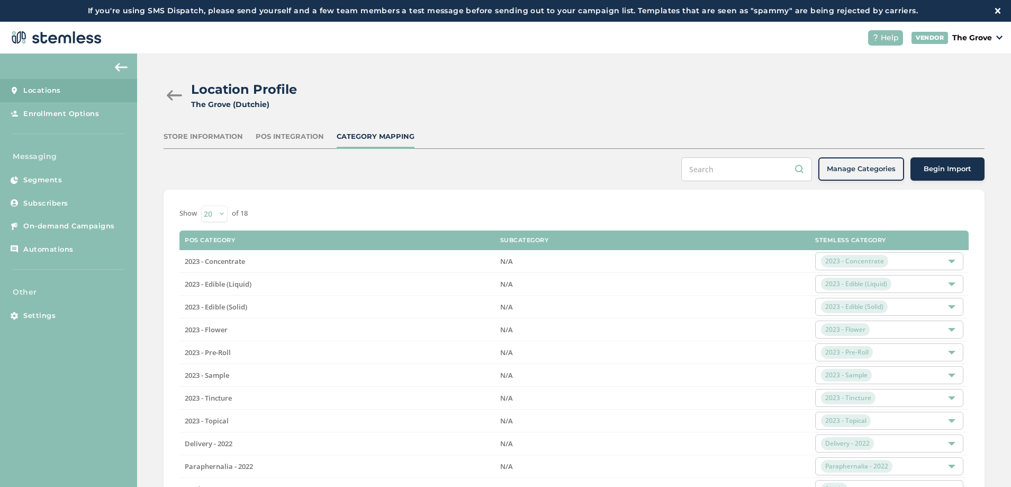
click at [943, 170] on span "Begin Import" at bounding box center [948, 169] width 48 height 11
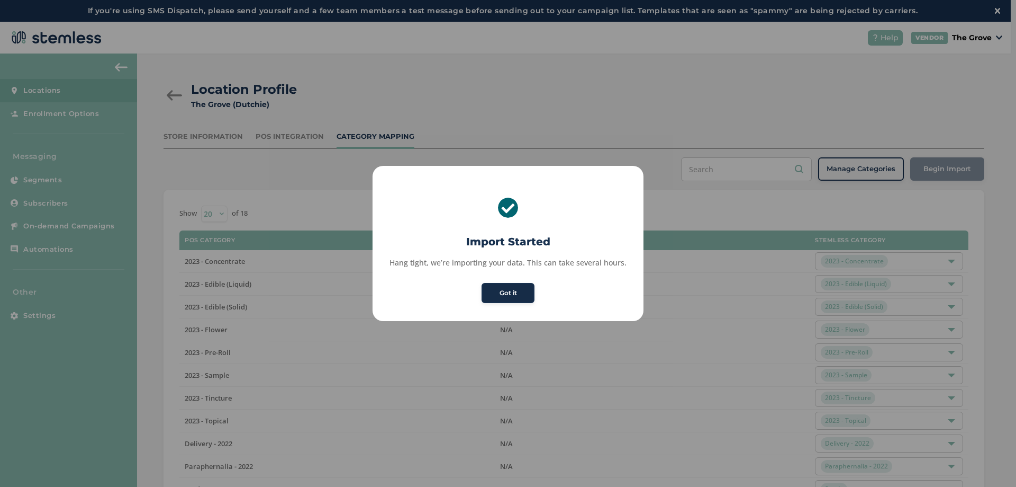
click at [508, 296] on button "Got it" at bounding box center [508, 293] width 53 height 20
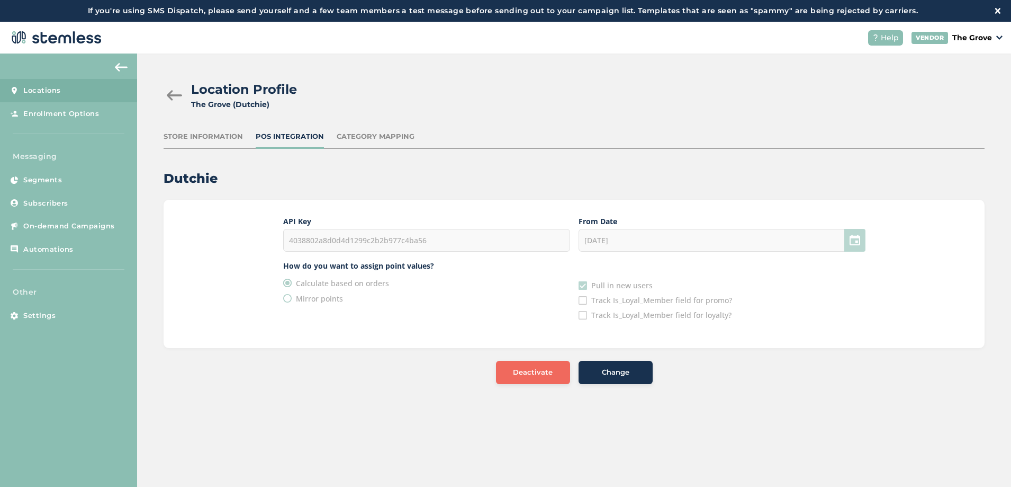
click at [911, 121] on div "Location Profile [GEOGRAPHIC_DATA] (Dutchie) Store Information POS Integration …" at bounding box center [574, 231] width 874 height 357
